Goal: Find specific page/section: Find specific page/section

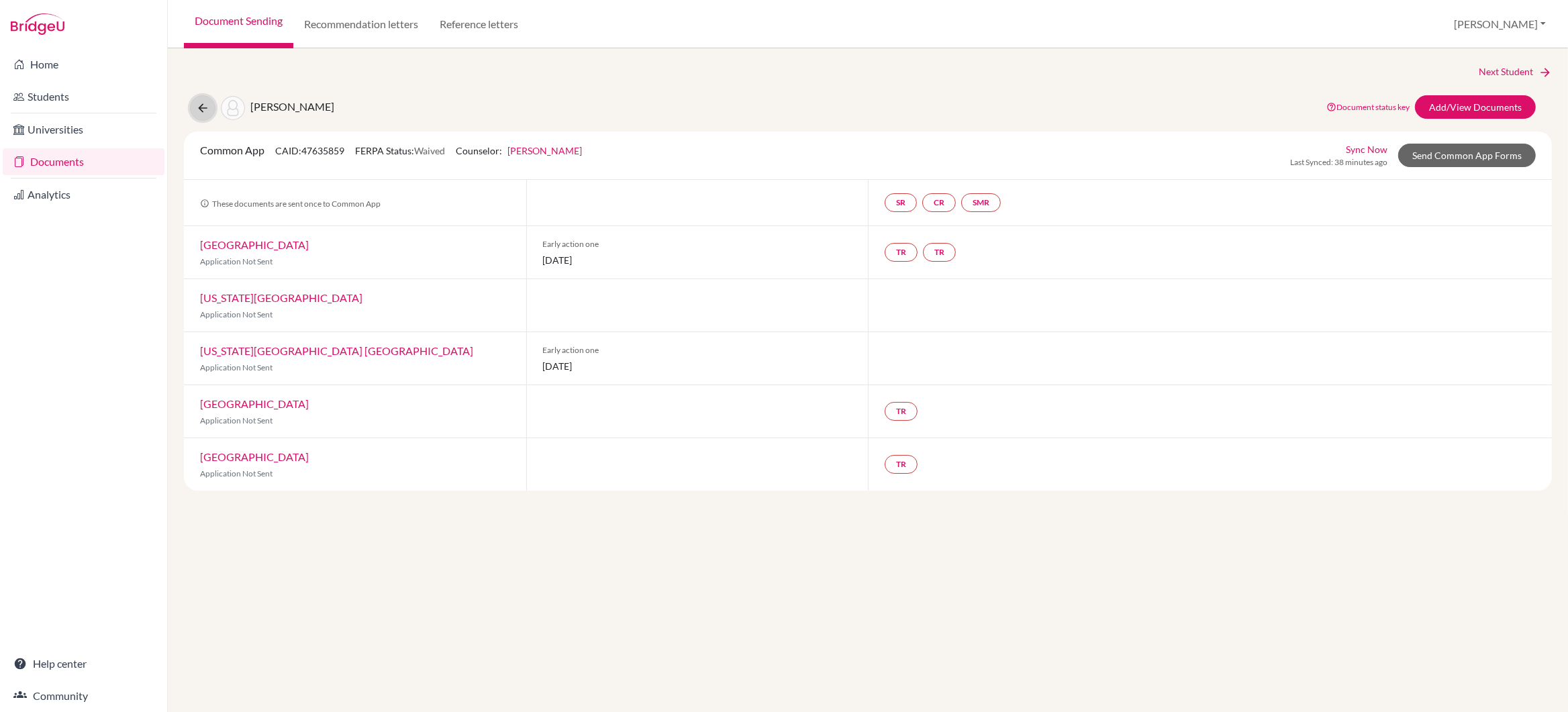
click at [195, 105] on button at bounding box center [202, 107] width 25 height 25
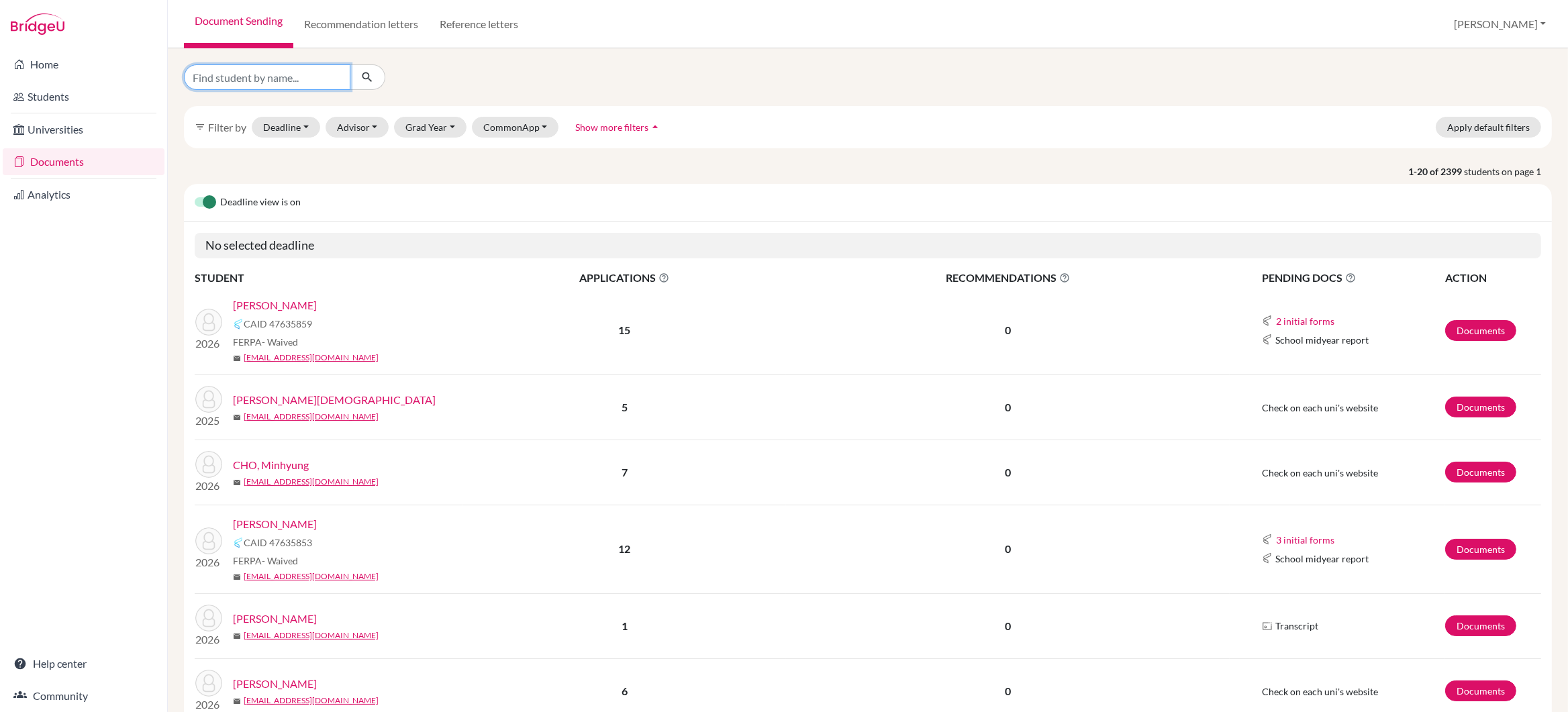
click at [237, 81] on input "Find student by name..." at bounding box center [267, 77] width 166 height 25
type input "cho"
click at [374, 76] on button "submit" at bounding box center [367, 77] width 35 height 25
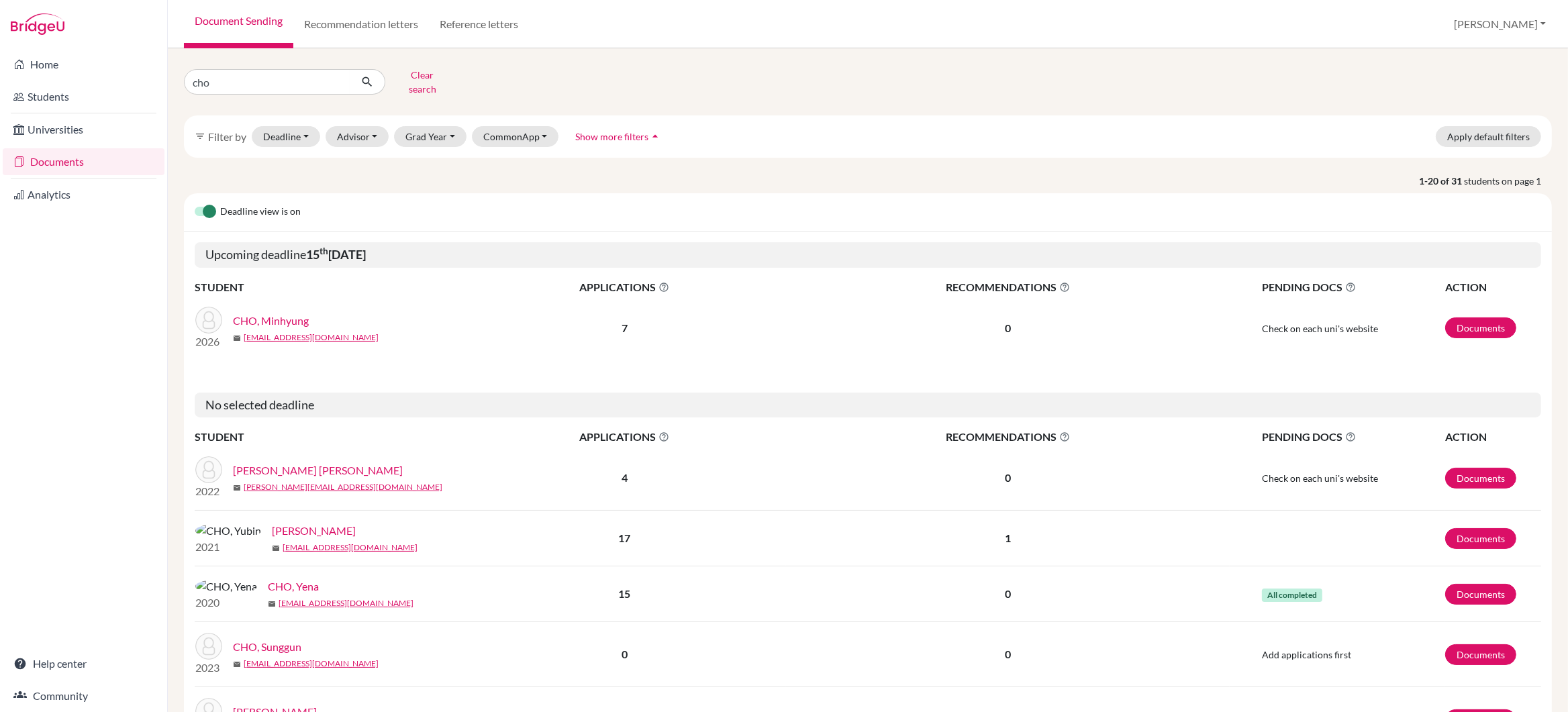
click at [263, 313] on link "CHO, Minhyung" at bounding box center [271, 321] width 76 height 16
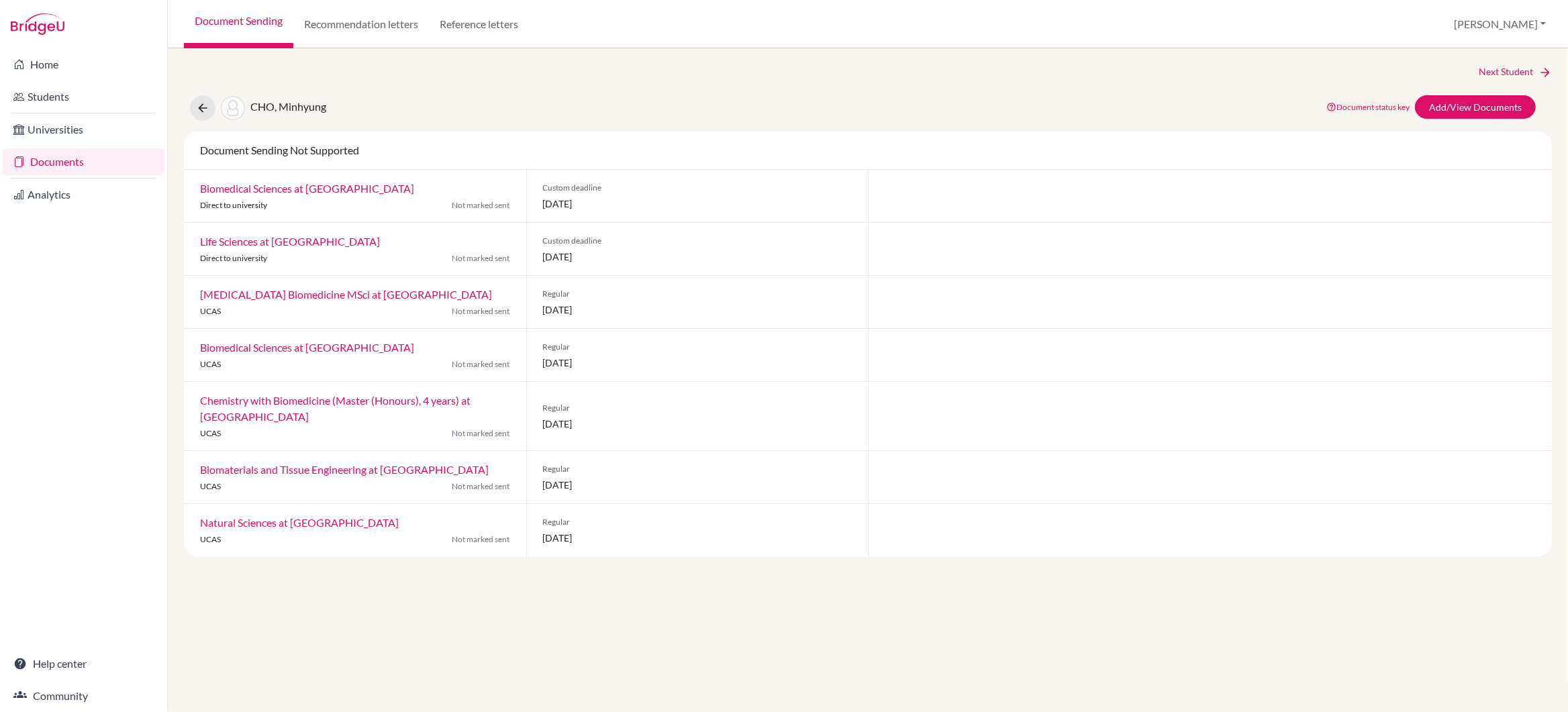
click at [614, 259] on span "[DATE]" at bounding box center [698, 257] width 309 height 14
